Goal: Task Accomplishment & Management: Use online tool/utility

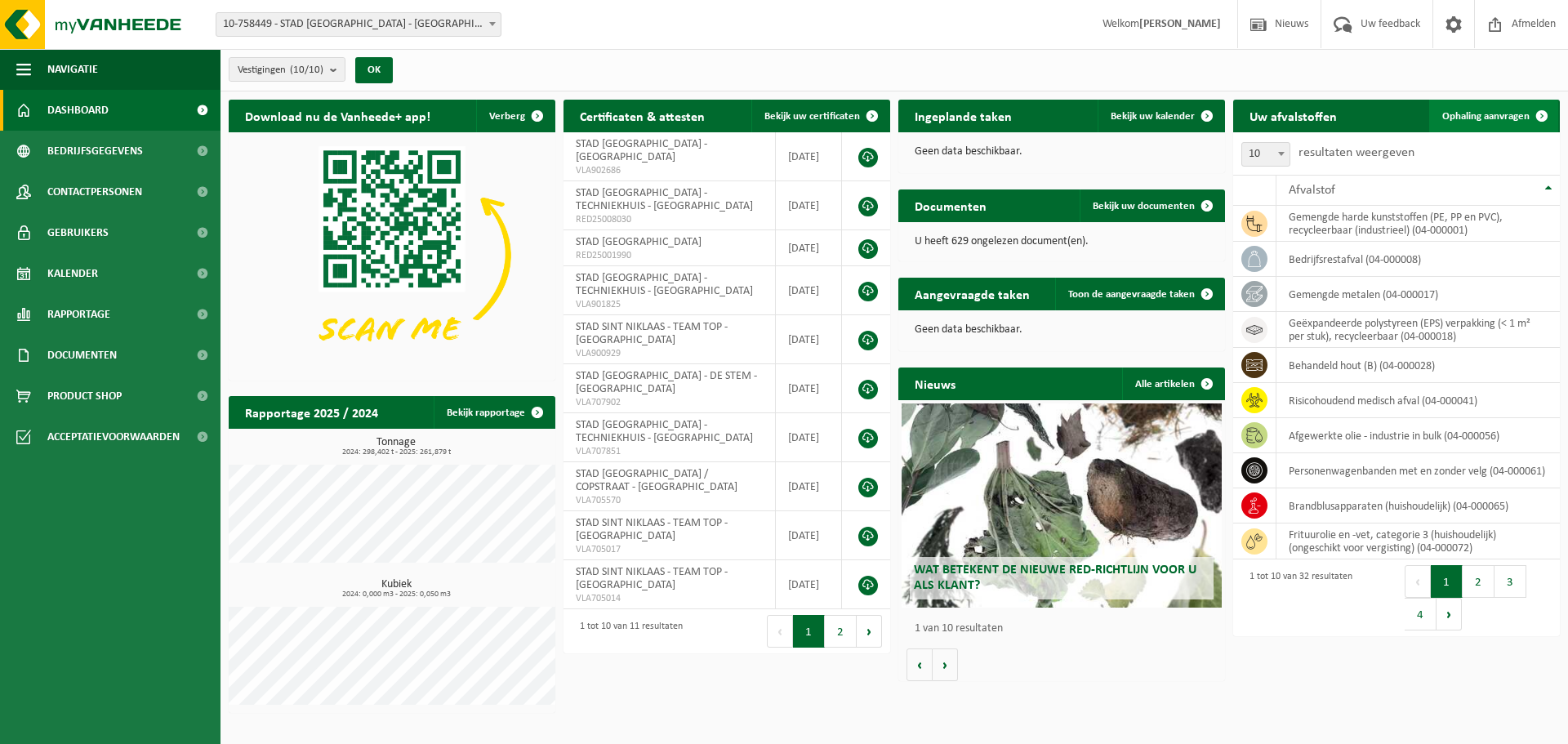
click at [1492, 113] on span "Ophaling aanvragen" at bounding box center [1486, 116] width 88 height 10
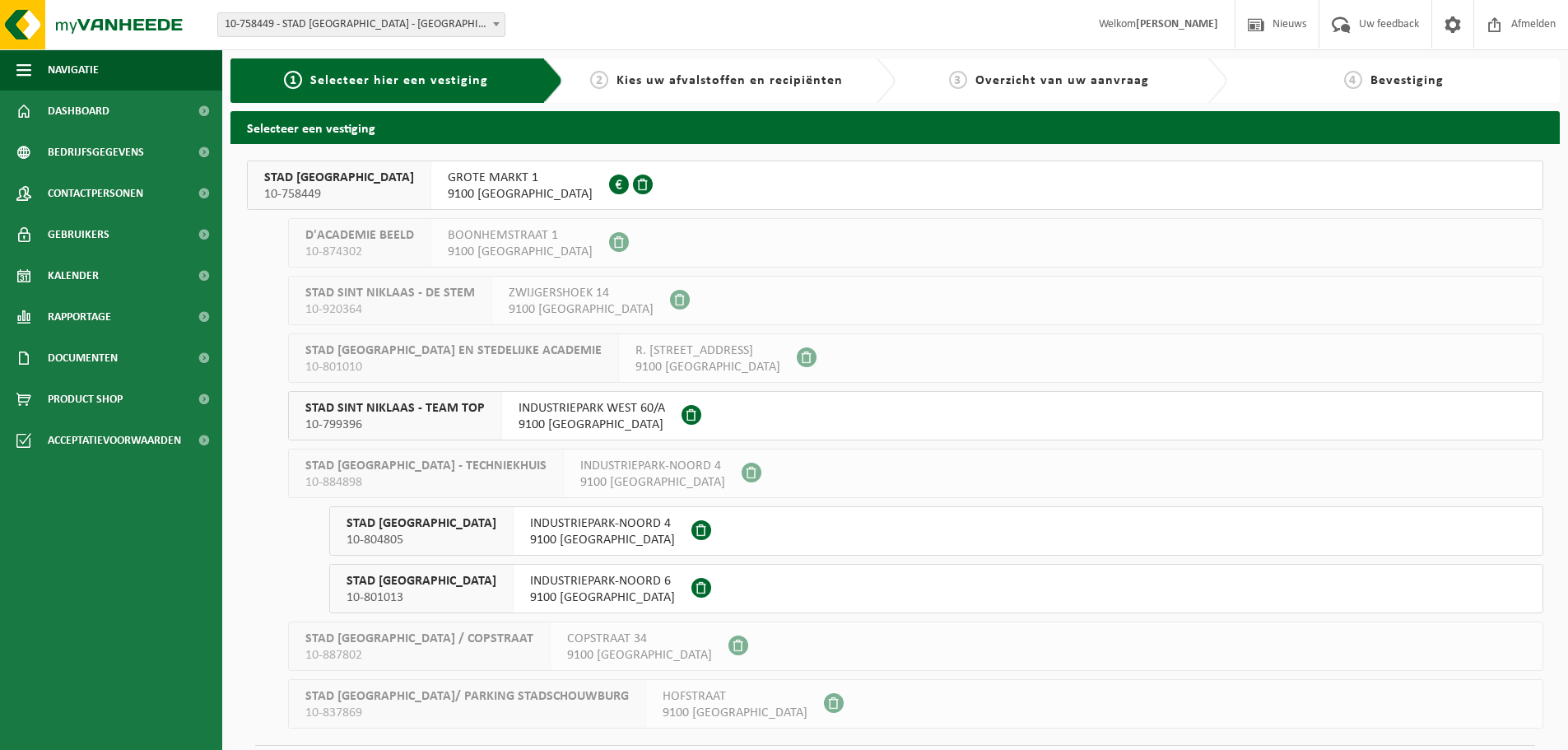
click at [422, 400] on span "STAD SINT NIKLAAS - TEAM TOP" at bounding box center [395, 408] width 180 height 17
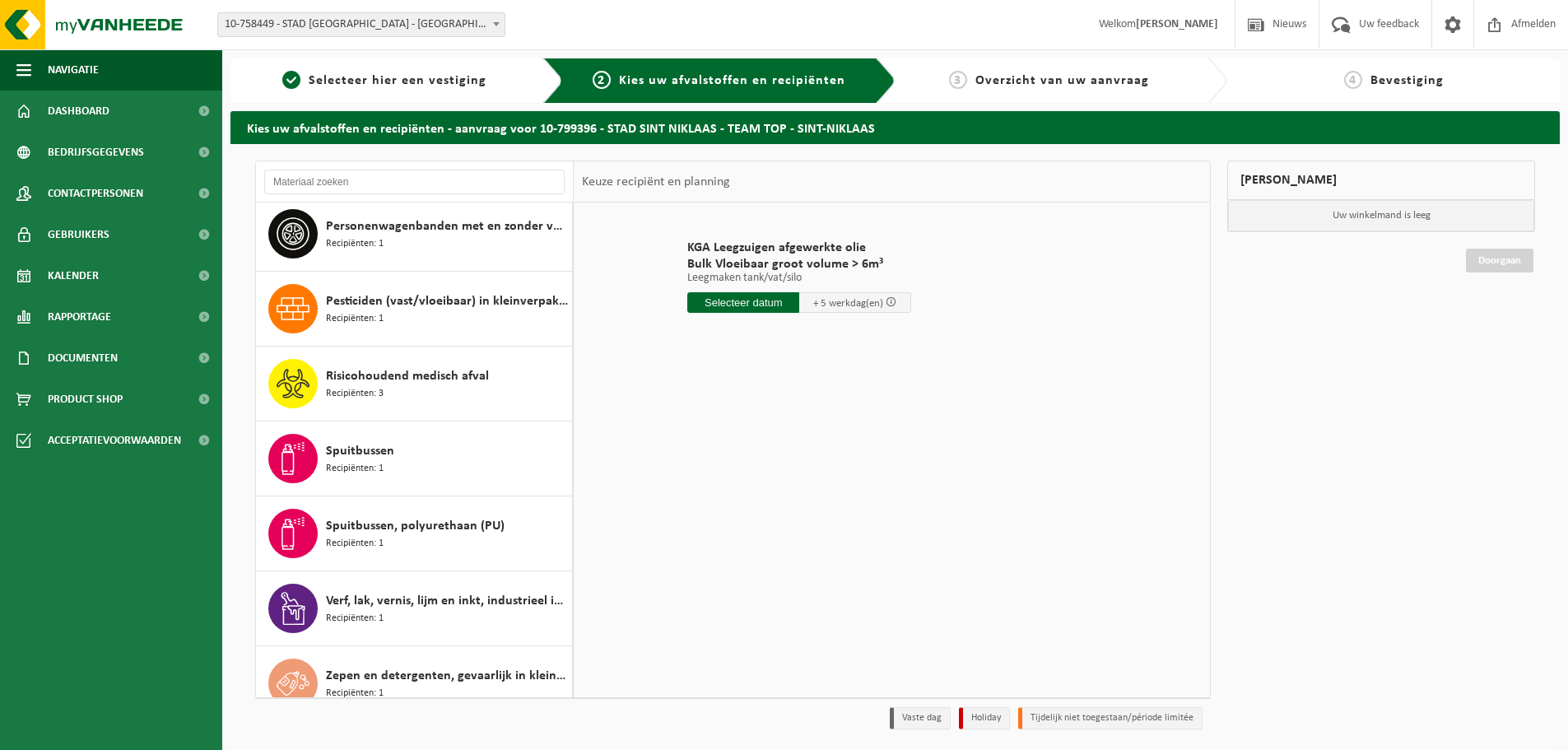
scroll to position [1751, 0]
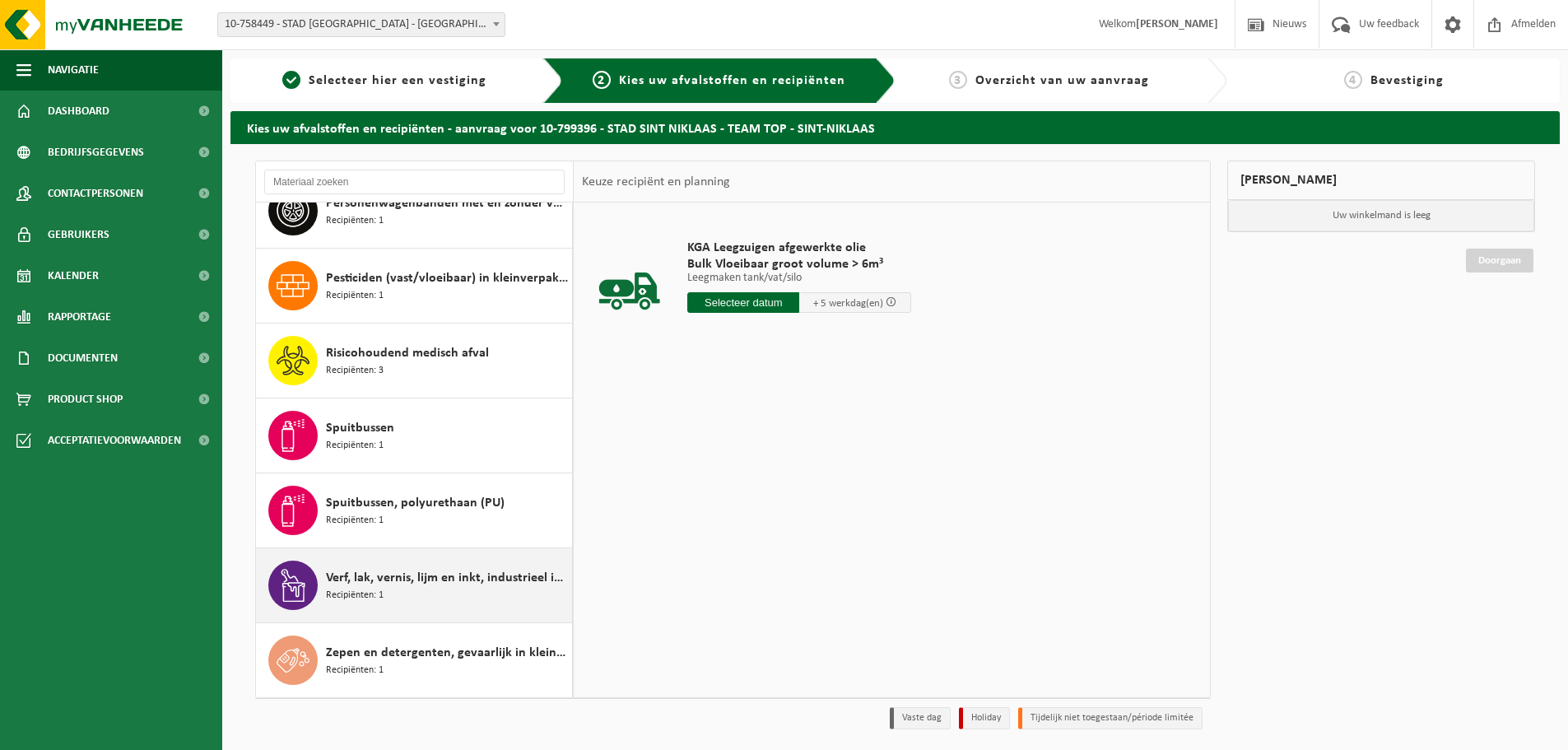
click at [408, 587] on div "Verf, lak, vernis, lijm en inkt, industrieel in kleinverpakking Recipiënten: 1" at bounding box center [447, 585] width 242 height 50
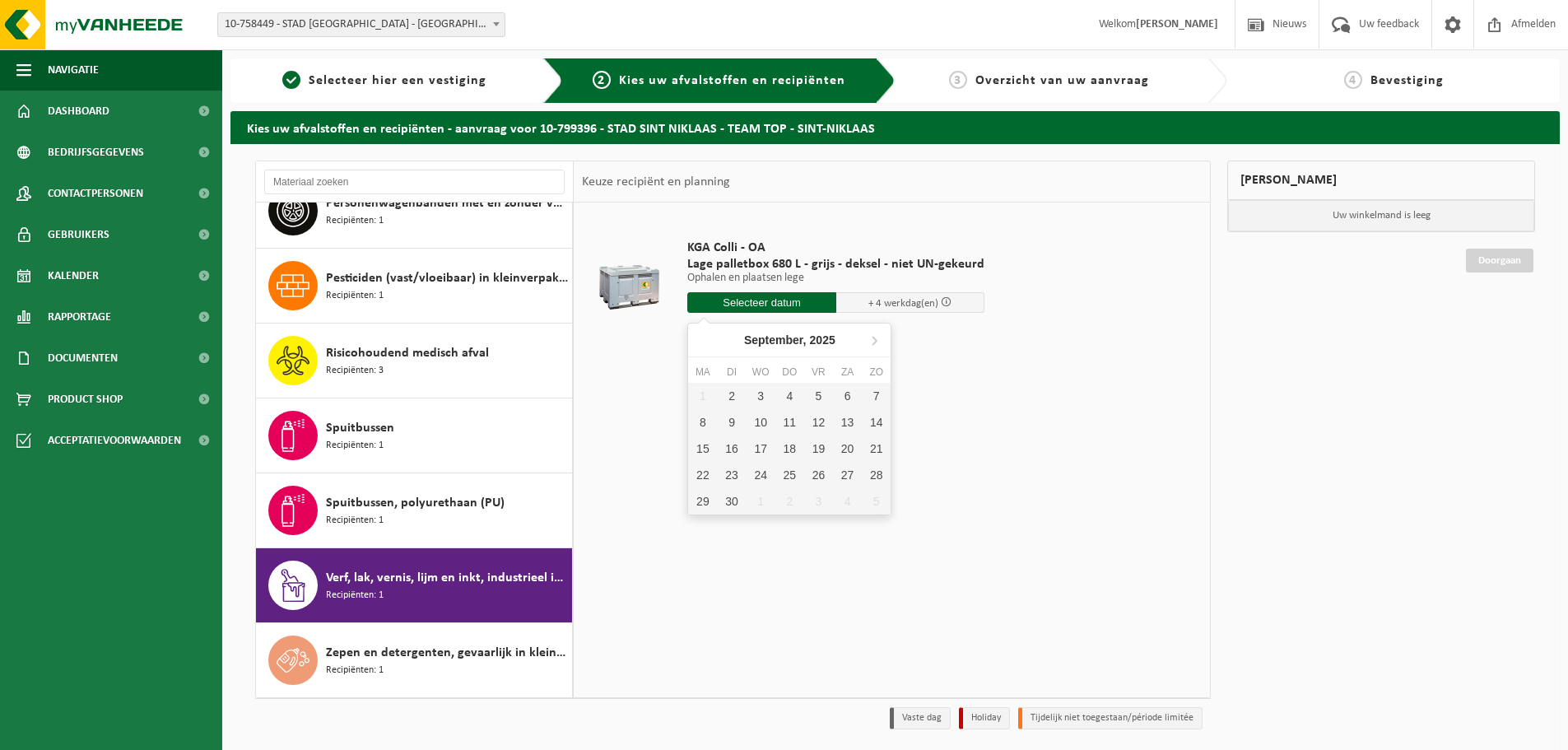
click at [734, 301] on input "text" at bounding box center [761, 303] width 149 height 21
click at [729, 398] on div "2" at bounding box center [730, 396] width 29 height 26
type input "Van 2025-09-02"
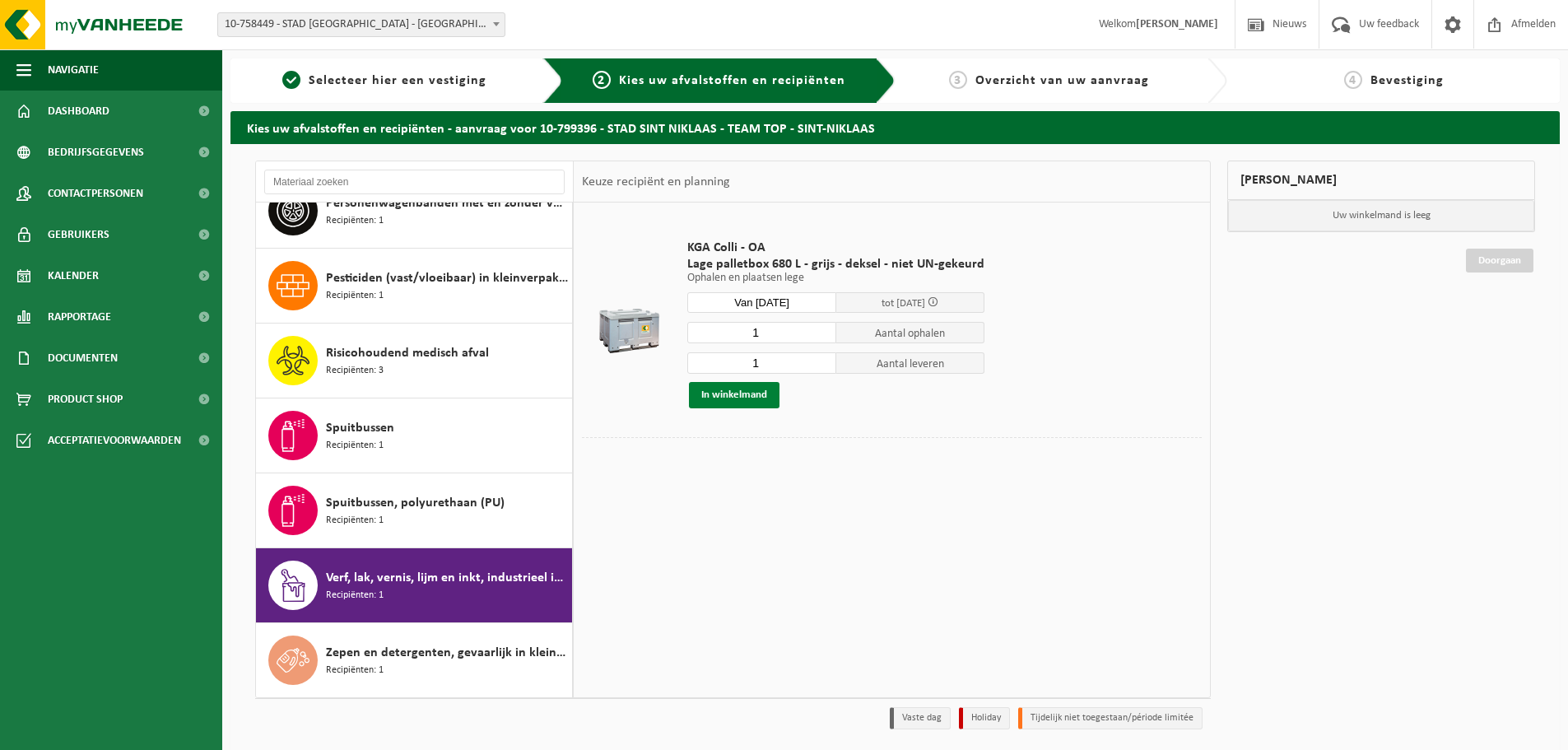
click at [728, 397] on button "In winkelmand" at bounding box center [734, 395] width 90 height 26
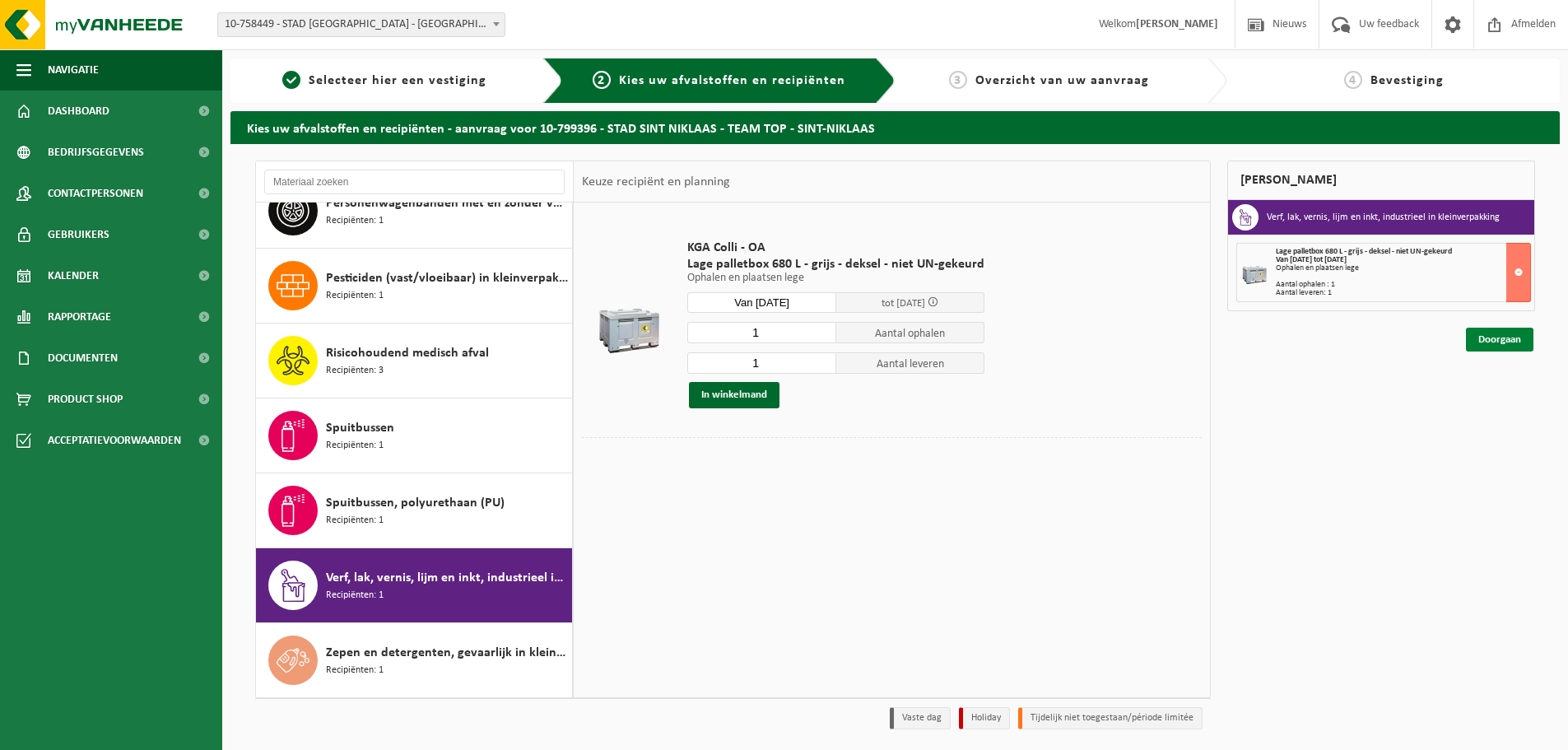
click at [1514, 335] on link "Doorgaan" at bounding box center [1499, 338] width 68 height 23
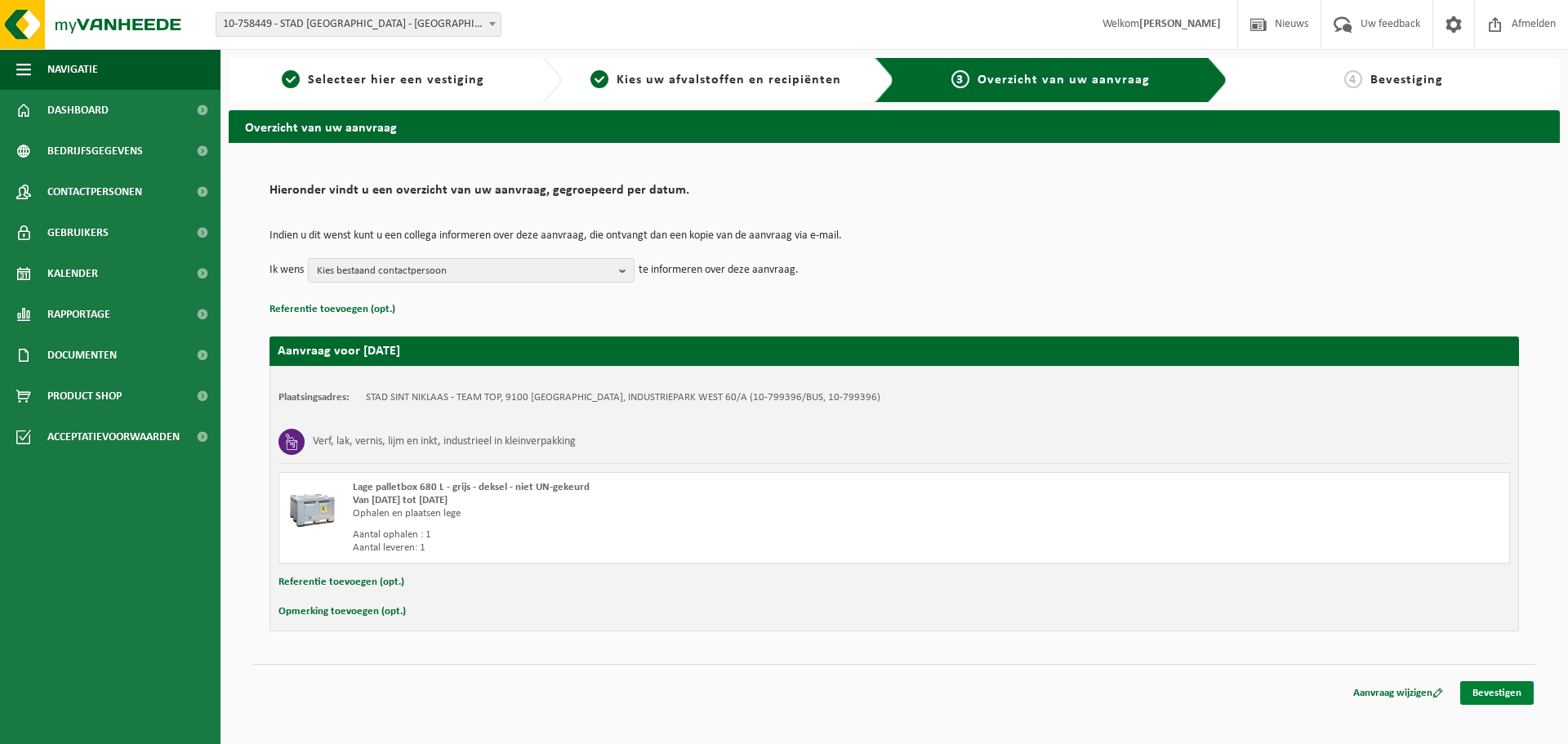
click at [1507, 686] on link "Bevestigen" at bounding box center [1496, 692] width 74 height 23
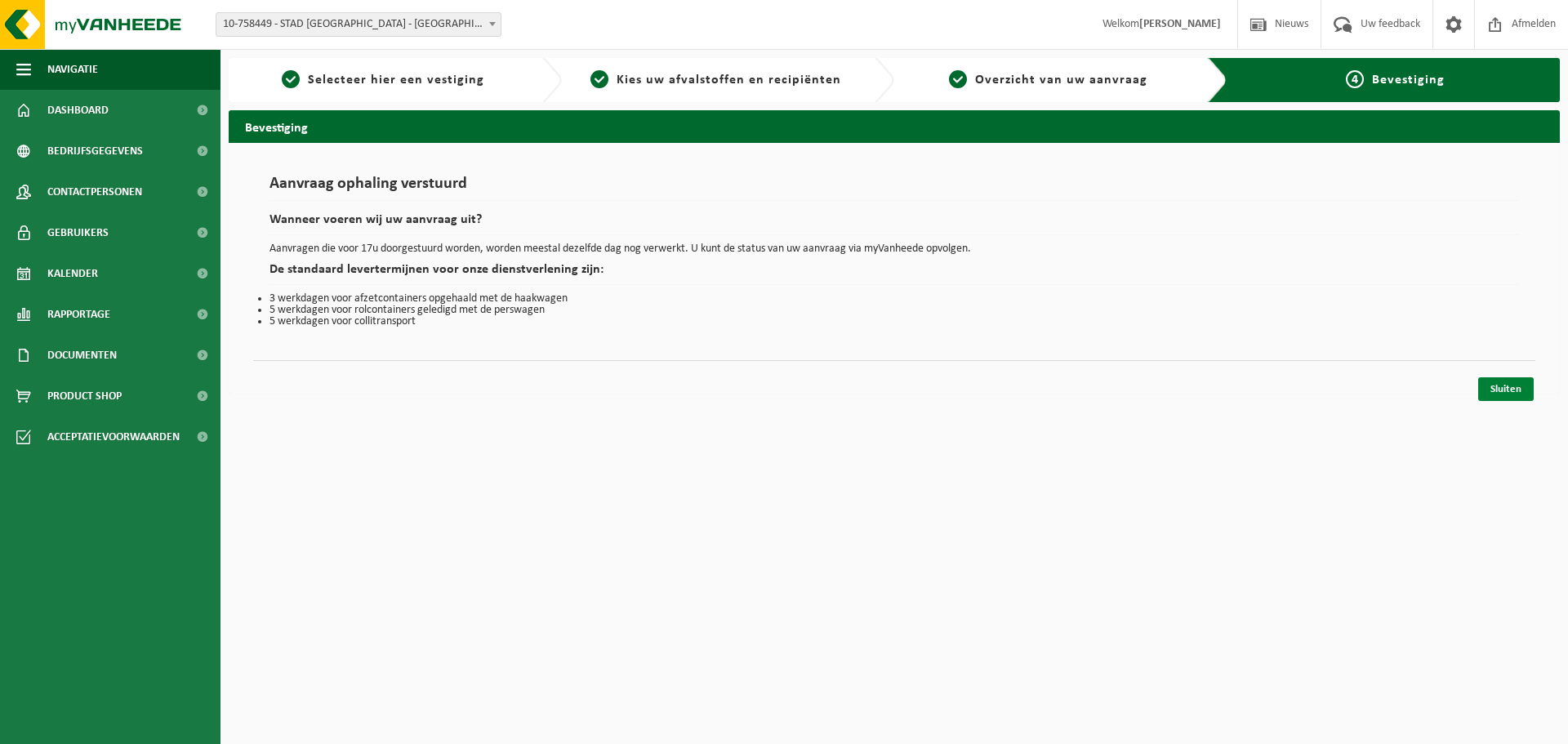
click at [1500, 382] on link "Sluiten" at bounding box center [1506, 388] width 56 height 23
